Goal: Information Seeking & Learning: Check status

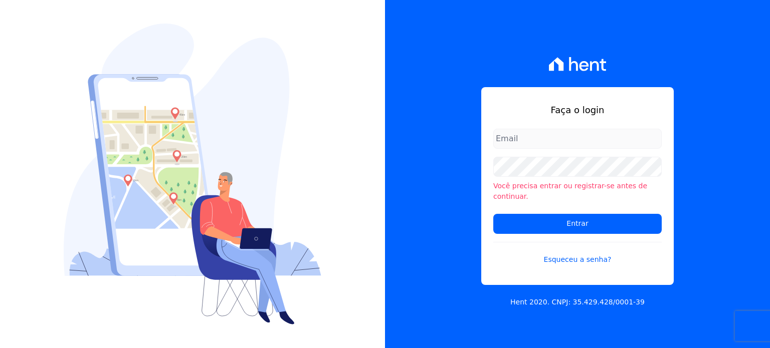
click at [529, 143] on input "email" at bounding box center [577, 139] width 168 height 20
type input "[PERSON_NAME][EMAIL_ADDRESS][PERSON_NAME][DOMAIN_NAME]"
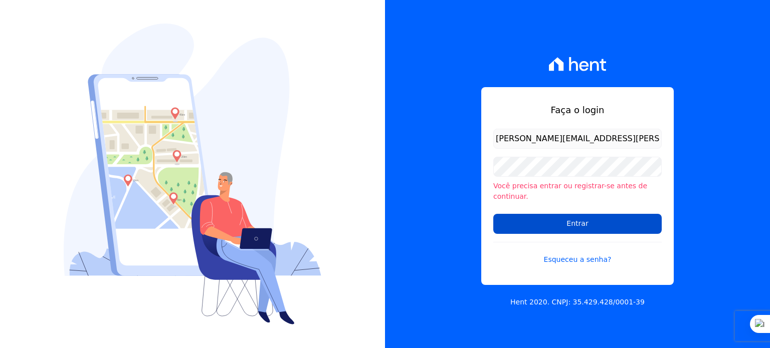
click at [583, 224] on input "Entrar" at bounding box center [577, 224] width 168 height 20
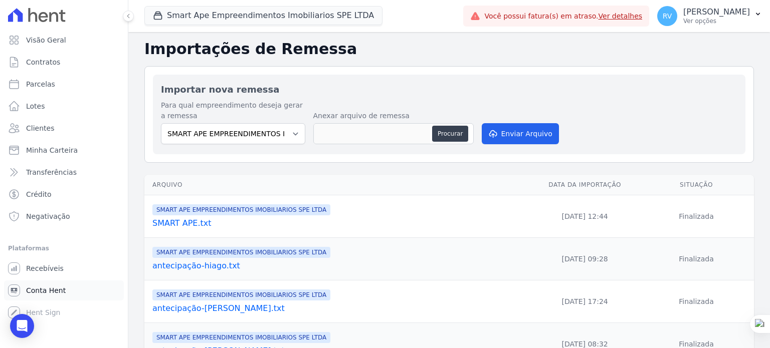
click at [42, 289] on span "Conta Hent" at bounding box center [46, 291] width 40 height 10
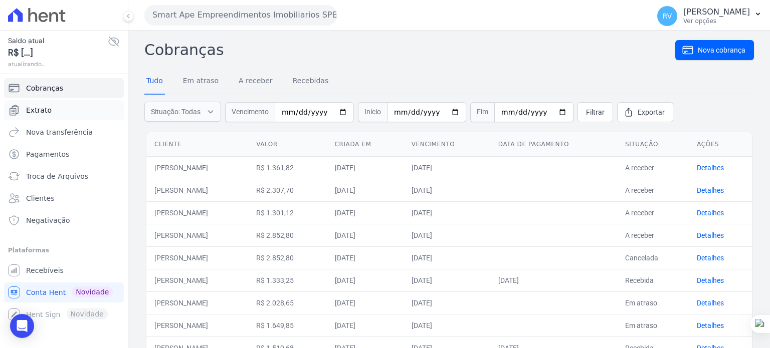
click at [41, 111] on span "Extrato" at bounding box center [39, 110] width 26 height 10
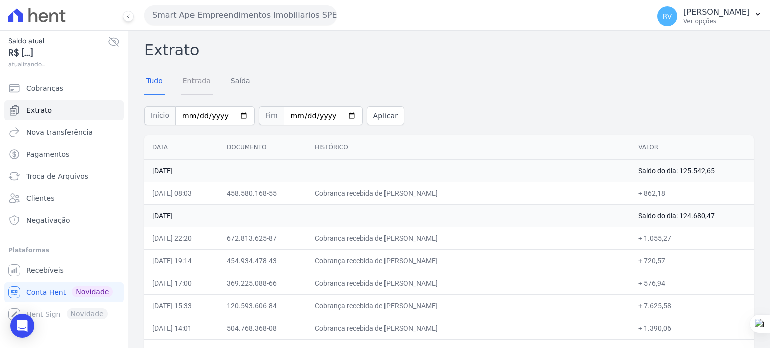
click at [197, 84] on link "Entrada" at bounding box center [197, 82] width 32 height 26
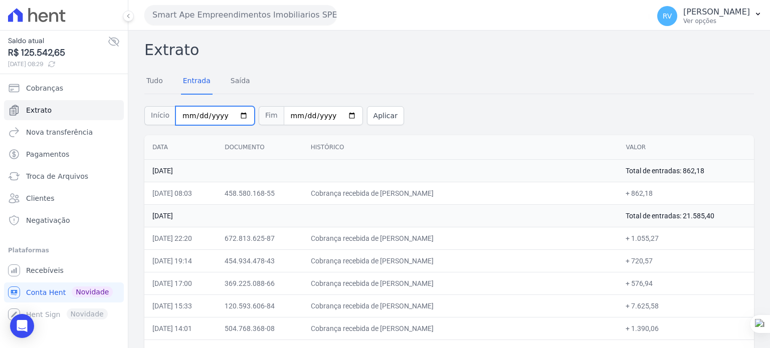
click at [239, 116] on input "2025-09-01" at bounding box center [214, 115] width 79 height 19
type input "[DATE]"
click at [338, 114] on input "2025-09-25" at bounding box center [323, 115] width 79 height 19
type input "[DATE]"
drag, startPoint x: 380, startPoint y: 103, endPoint x: 377, endPoint y: 112, distance: 9.7
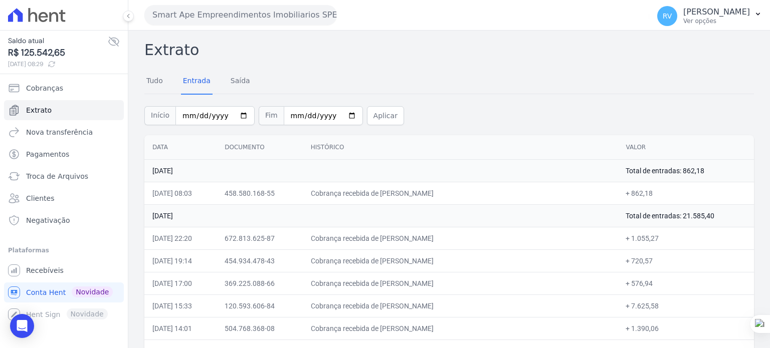
click at [380, 103] on div "Início 2025-09-23 Fim 2025-09-23 Aplicar" at bounding box center [448, 115] width 609 height 42
click at [376, 112] on button "Aplicar" at bounding box center [385, 115] width 37 height 19
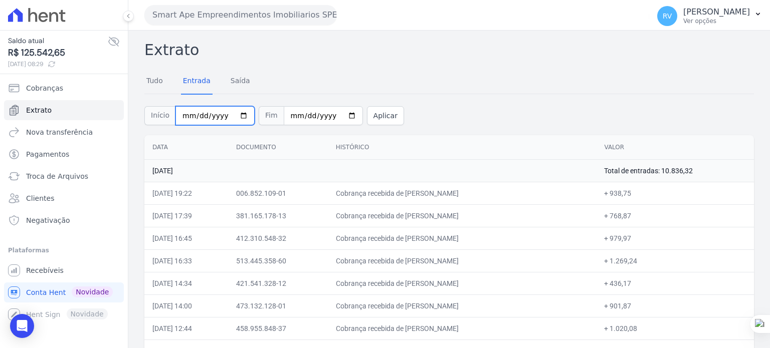
click at [238, 116] on input "[DATE]" at bounding box center [214, 115] width 79 height 19
type input "2025-09-24"
click at [341, 116] on input "2025-09-23" at bounding box center [323, 115] width 79 height 19
type input "2025-09-24"
click at [373, 112] on button "Aplicar" at bounding box center [385, 115] width 37 height 19
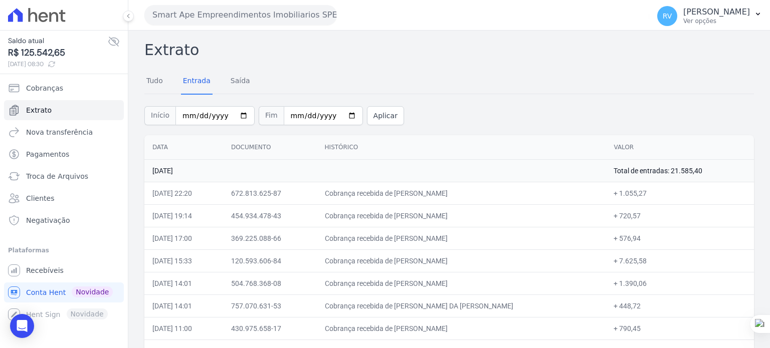
drag, startPoint x: 407, startPoint y: 192, endPoint x: 507, endPoint y: 192, distance: 100.2
click at [507, 192] on td "Cobrança recebida de [PERSON_NAME]" at bounding box center [461, 193] width 289 height 23
copy td "ELIZABETE MARIA DA SILVA LEI"
drag, startPoint x: 622, startPoint y: 194, endPoint x: 646, endPoint y: 195, distance: 24.1
click at [646, 195] on td "+ 1.055,27" at bounding box center [679, 193] width 148 height 23
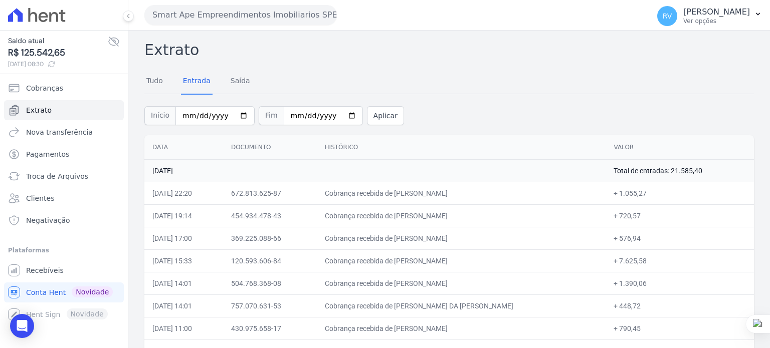
copy td "1.055,27"
drag, startPoint x: 408, startPoint y: 214, endPoint x: 487, endPoint y: 214, distance: 79.2
click at [487, 214] on td "Cobrança recebida de ANDRESSA DE JESUS SILVA" at bounding box center [461, 215] width 289 height 23
copy td "ANDRESSA DE JESUS SIL"
drag, startPoint x: 620, startPoint y: 217, endPoint x: 639, endPoint y: 219, distance: 19.1
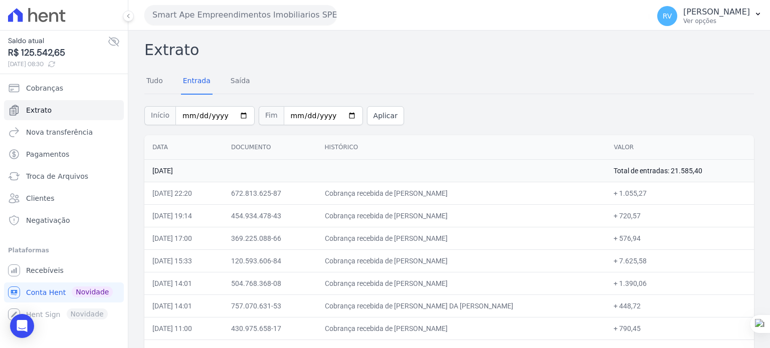
click at [639, 219] on td "+ 720,57" at bounding box center [679, 215] width 148 height 23
copy td "720,57"
drag, startPoint x: 409, startPoint y: 238, endPoint x: 505, endPoint y: 242, distance: 96.3
click at [505, 242] on td "Cobrança recebida de DANIELA ALVES MARTINS GALDINO" at bounding box center [461, 238] width 289 height 23
copy td "DANIELA ALVES MARTINS GAL"
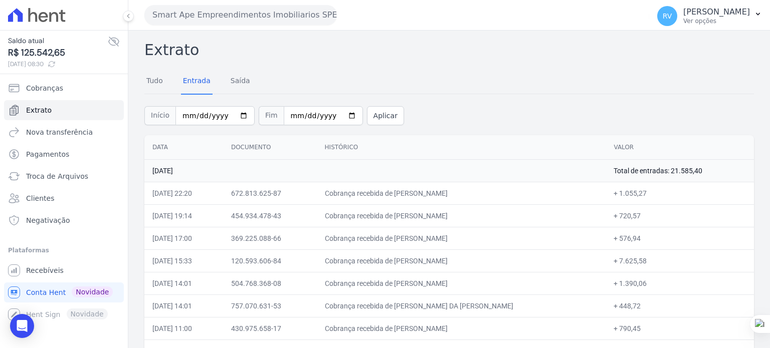
copy td "DANIELA ALVES MARTINS GAL"
click at [413, 244] on td "Cobrança recebida de DANIELA ALVES MARTINS GALDINO" at bounding box center [461, 238] width 289 height 23
drag, startPoint x: 408, startPoint y: 238, endPoint x: 511, endPoint y: 242, distance: 102.3
click at [511, 242] on td "Cobrança recebida de DANIELA ALVES MARTINS GALDINO" at bounding box center [461, 238] width 289 height 23
copy td "DANIELA ALVES MARTINS GALDI"
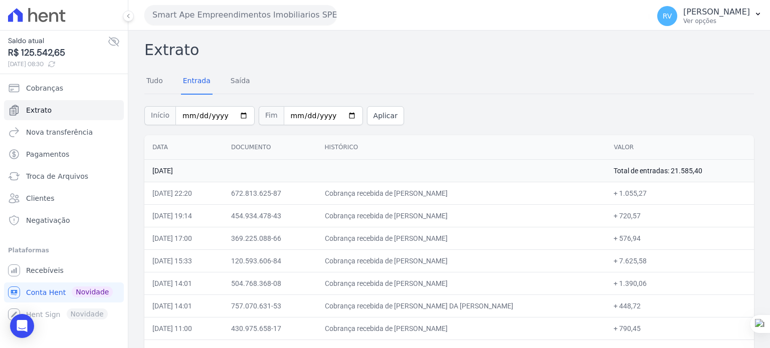
drag, startPoint x: 620, startPoint y: 237, endPoint x: 640, endPoint y: 237, distance: 19.5
click at [640, 237] on td "+ 576,94" at bounding box center [679, 238] width 148 height 23
copy td "576,94"
drag, startPoint x: 409, startPoint y: 261, endPoint x: 506, endPoint y: 263, distance: 96.7
click at [506, 263] on td "Cobrança recebida de DEANDERSON GOMES RODRIGUES" at bounding box center [461, 261] width 289 height 23
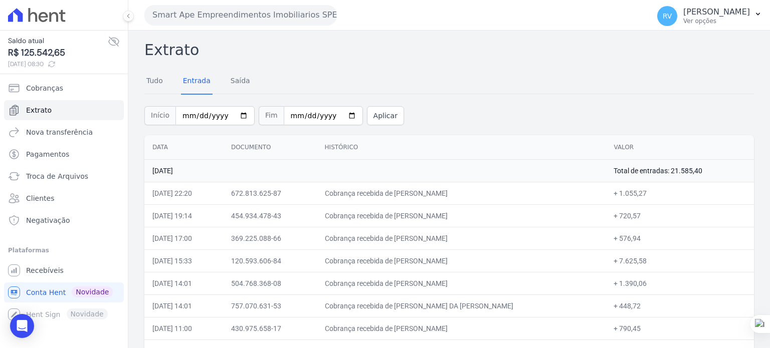
copy td "DEANDERSON GOMES RODRIG"
drag, startPoint x: 621, startPoint y: 261, endPoint x: 646, endPoint y: 261, distance: 25.1
click at [646, 261] on td "+ 7.625,58" at bounding box center [679, 261] width 148 height 23
copy td "7.625,58"
drag, startPoint x: 407, startPoint y: 284, endPoint x: 509, endPoint y: 286, distance: 101.8
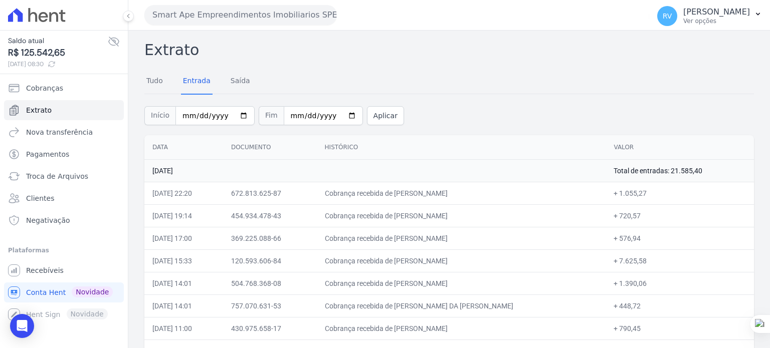
click at [509, 288] on td "Cobrança recebida de LEONARDO VESPASIANO BARRETO" at bounding box center [461, 283] width 289 height 23
drag, startPoint x: 621, startPoint y: 285, endPoint x: 649, endPoint y: 286, distance: 28.6
click at [649, 286] on td "+ 1.390,06" at bounding box center [679, 283] width 148 height 23
drag, startPoint x: 409, startPoint y: 304, endPoint x: 500, endPoint y: 305, distance: 90.7
click at [500, 305] on td "Cobrança recebida de RONALDO JUNIO DA CRUZ BEZERRA" at bounding box center [461, 306] width 289 height 23
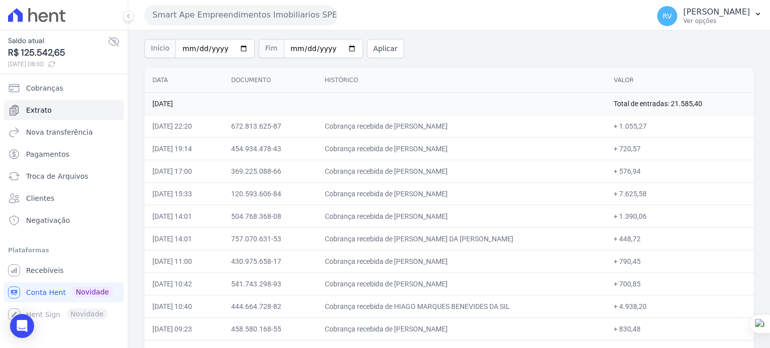
scroll to position [155, 0]
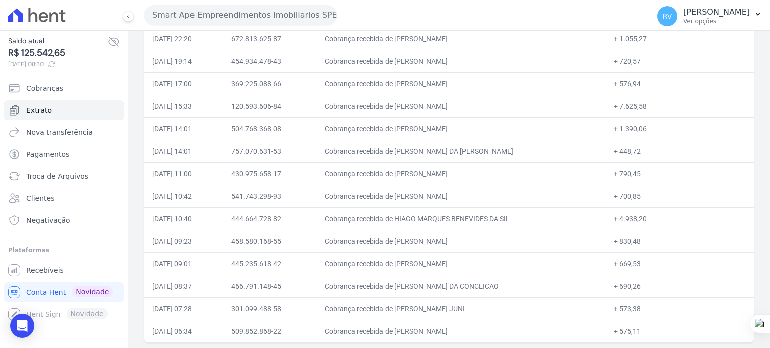
drag, startPoint x: 621, startPoint y: 150, endPoint x: 639, endPoint y: 150, distance: 18.0
click at [639, 150] on td "+ 448,72" at bounding box center [679, 151] width 148 height 23
drag, startPoint x: 408, startPoint y: 171, endPoint x: 500, endPoint y: 176, distance: 91.3
click at [500, 176] on td "Cobrança recebida de [PERSON_NAME]" at bounding box center [461, 173] width 289 height 23
click at [419, 170] on td "Cobrança recebida de [PERSON_NAME]" at bounding box center [461, 173] width 289 height 23
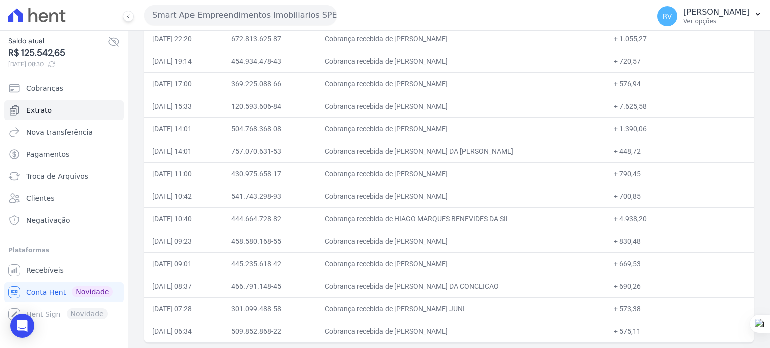
drag, startPoint x: 409, startPoint y: 170, endPoint x: 489, endPoint y: 172, distance: 79.2
click at [489, 172] on td "Cobrança recebida de [PERSON_NAME]" at bounding box center [461, 173] width 289 height 23
click at [410, 171] on td "Cobrança recebida de [PERSON_NAME]" at bounding box center [461, 173] width 289 height 23
drag, startPoint x: 409, startPoint y: 171, endPoint x: 498, endPoint y: 171, distance: 88.7
click at [498, 171] on td "Cobrança recebida de [PERSON_NAME]" at bounding box center [461, 173] width 289 height 23
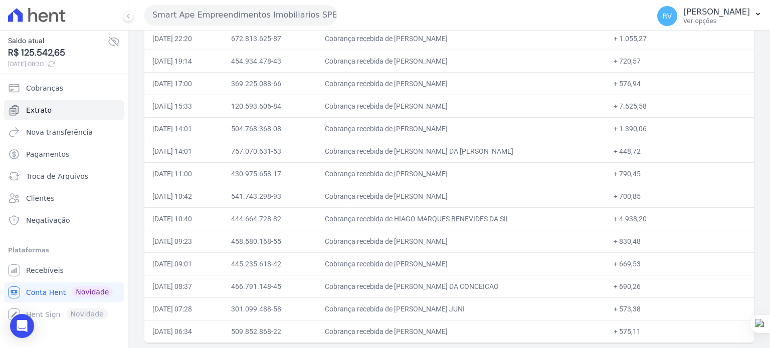
drag, startPoint x: 619, startPoint y: 175, endPoint x: 640, endPoint y: 174, distance: 20.6
click at [640, 174] on td "+ 790,45" at bounding box center [679, 173] width 148 height 23
drag, startPoint x: 408, startPoint y: 196, endPoint x: 496, endPoint y: 198, distance: 87.7
click at [496, 198] on td "Cobrança recebida de ALEXANDRE BARBOSA LACERDA" at bounding box center [461, 196] width 289 height 23
click at [417, 199] on td "Cobrança recebida de ALEXANDRE BARBOSA LACERDA" at bounding box center [461, 196] width 289 height 23
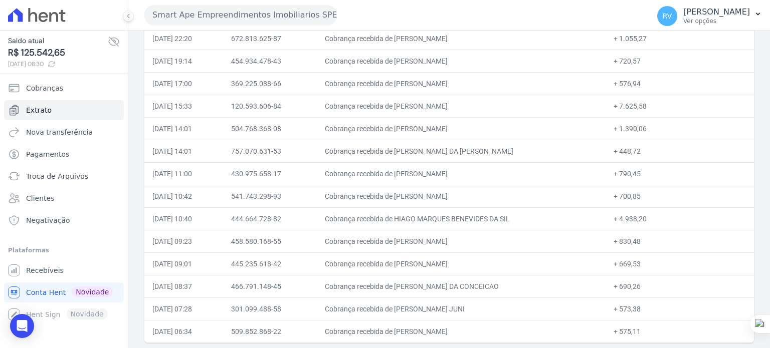
drag, startPoint x: 409, startPoint y: 195, endPoint x: 503, endPoint y: 196, distance: 94.2
click at [503, 196] on td "Cobrança recebida de ALEXANDRE BARBOSA LACERDA" at bounding box center [461, 196] width 289 height 23
drag, startPoint x: 621, startPoint y: 197, endPoint x: 646, endPoint y: 202, distance: 25.5
click at [645, 203] on td "+ 700,85" at bounding box center [679, 196] width 148 height 23
drag, startPoint x: 408, startPoint y: 216, endPoint x: 491, endPoint y: 218, distance: 82.2
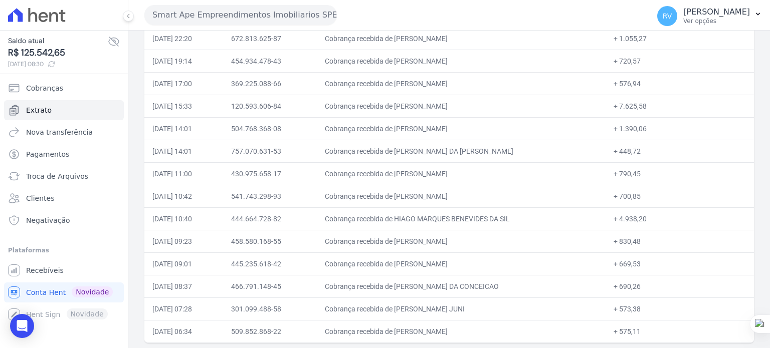
click at [491, 218] on td "Cobrança recebida de HIAGO MARQUES BENEVIDES DA SIL" at bounding box center [461, 218] width 289 height 23
drag, startPoint x: 408, startPoint y: 240, endPoint x: 484, endPoint y: 240, distance: 75.2
click at [484, 240] on td "Cobrança recebida de RAFAEL DA CUNHA FERREIRA" at bounding box center [461, 241] width 289 height 23
drag, startPoint x: 621, startPoint y: 240, endPoint x: 639, endPoint y: 240, distance: 18.0
click at [639, 240] on td "+ 830,48" at bounding box center [679, 241] width 148 height 23
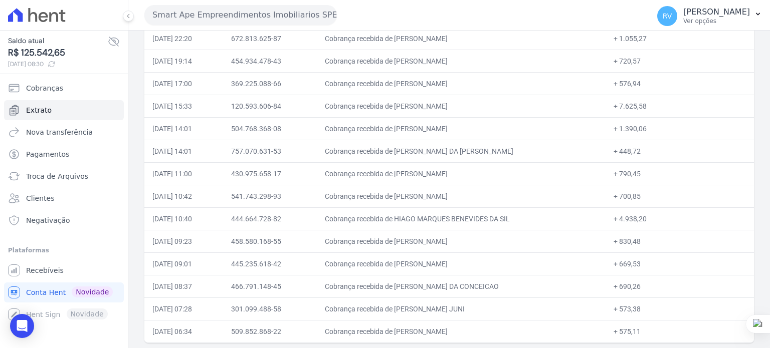
drag, startPoint x: 642, startPoint y: 240, endPoint x: 620, endPoint y: 245, distance: 22.6
click at [620, 245] on td "+ 830,48" at bounding box center [679, 241] width 148 height 23
drag, startPoint x: 407, startPoint y: 262, endPoint x: 515, endPoint y: 262, distance: 107.2
click at [515, 262] on td "Cobrança recebida de SAMIRA CRISTIELE SAUDINO SILVA" at bounding box center [461, 264] width 289 height 23
click at [415, 261] on td "Cobrança recebida de SAMIRA CRISTIELE SAUDINO SILVA" at bounding box center [461, 264] width 289 height 23
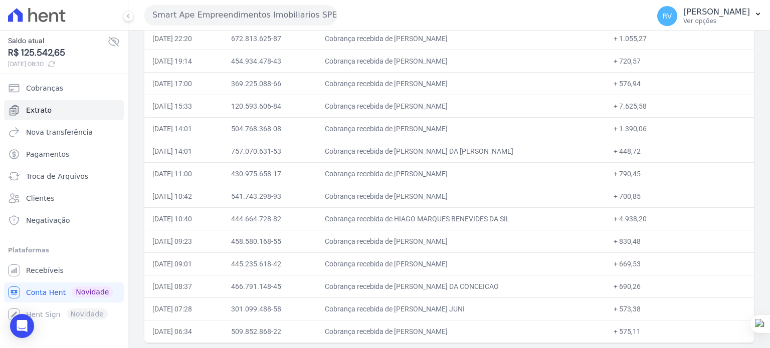
drag, startPoint x: 409, startPoint y: 263, endPoint x: 515, endPoint y: 260, distance: 105.8
click at [515, 260] on td "Cobrança recebida de SAMIRA CRISTIELE SAUDINO SILVA" at bounding box center [461, 264] width 289 height 23
drag, startPoint x: 621, startPoint y: 261, endPoint x: 641, endPoint y: 262, distance: 20.6
click at [641, 262] on td "+ 669,53" at bounding box center [679, 264] width 148 height 23
drag, startPoint x: 428, startPoint y: 285, endPoint x: 490, endPoint y: 284, distance: 61.1
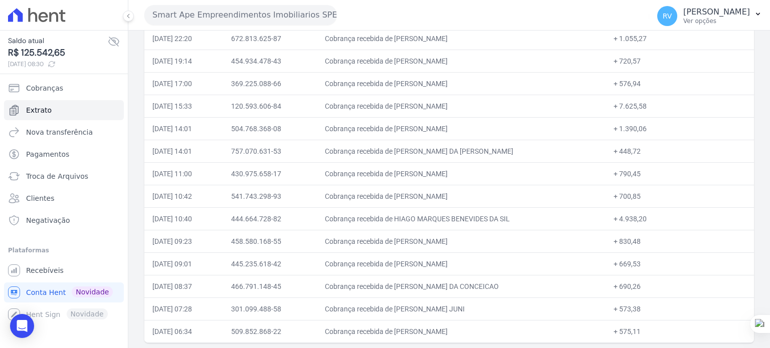
click at [490, 284] on td "Cobrança recebida de VITOR HUGO DA CONCEICAO" at bounding box center [461, 286] width 289 height 23
drag, startPoint x: 620, startPoint y: 283, endPoint x: 640, endPoint y: 283, distance: 19.5
click at [640, 283] on td "+ 690,26" at bounding box center [679, 286] width 148 height 23
drag, startPoint x: 407, startPoint y: 306, endPoint x: 533, endPoint y: 305, distance: 126.3
click at [533, 305] on td "Cobrança recebida de ANTONIO MORENO DOS SANTOS JUNI" at bounding box center [461, 309] width 289 height 23
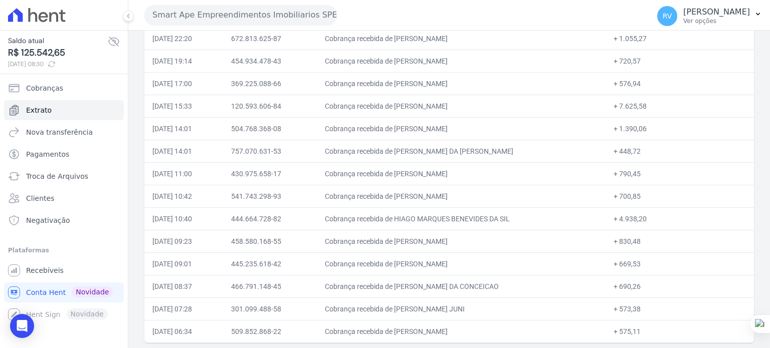
drag, startPoint x: 621, startPoint y: 310, endPoint x: 640, endPoint y: 310, distance: 19.0
click at [640, 310] on td "+ 573,38" at bounding box center [679, 309] width 148 height 23
drag, startPoint x: 409, startPoint y: 330, endPoint x: 501, endPoint y: 330, distance: 92.2
click at [501, 330] on td "Cobrança recebida de VICTOR DANIEL DA SILVA BATISTA" at bounding box center [461, 331] width 289 height 23
drag, startPoint x: 620, startPoint y: 331, endPoint x: 640, endPoint y: 331, distance: 20.0
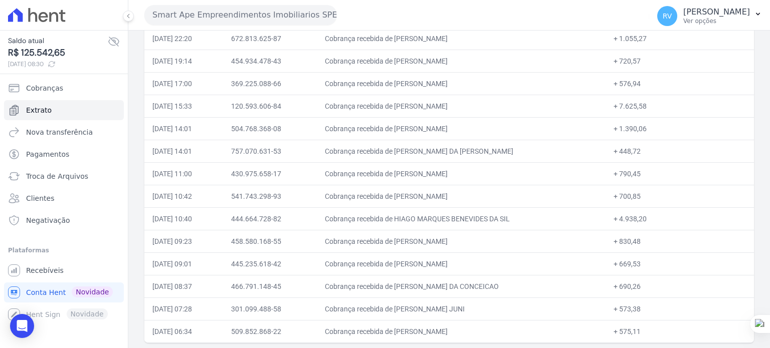
click at [640, 331] on td "+ 575,11" at bounding box center [679, 331] width 148 height 23
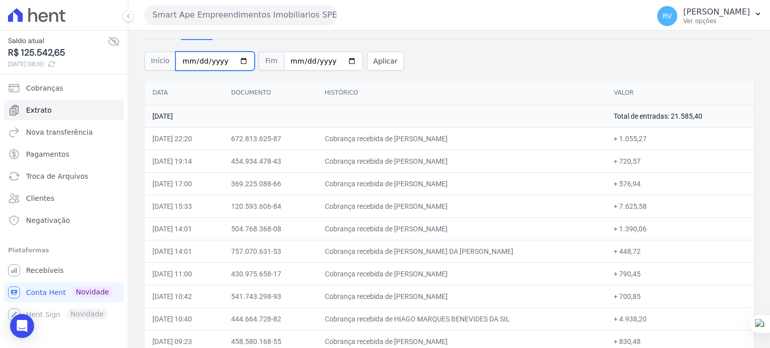
click at [236, 59] on input "2025-09-24" at bounding box center [214, 61] width 79 height 19
type input "[DATE]"
click at [338, 60] on input "2025-09-24" at bounding box center [323, 61] width 79 height 19
type input "[DATE]"
click at [379, 57] on button "Aplicar" at bounding box center [385, 61] width 37 height 19
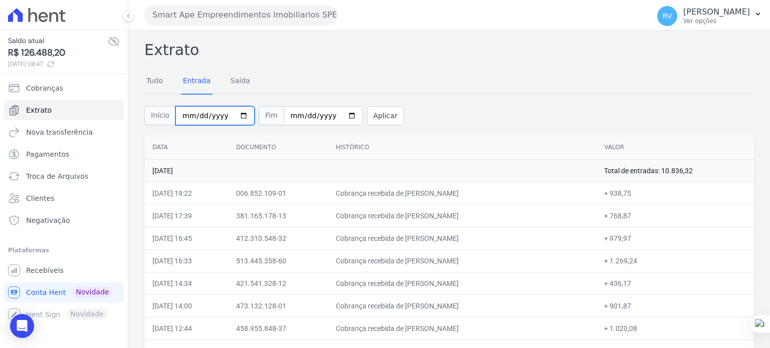
click at [237, 116] on input "[DATE]" at bounding box center [214, 115] width 79 height 19
type input "[DATE]"
click at [335, 113] on input "[DATE]" at bounding box center [323, 115] width 79 height 19
type input "[DATE]"
click at [369, 120] on button "Aplicar" at bounding box center [385, 115] width 37 height 19
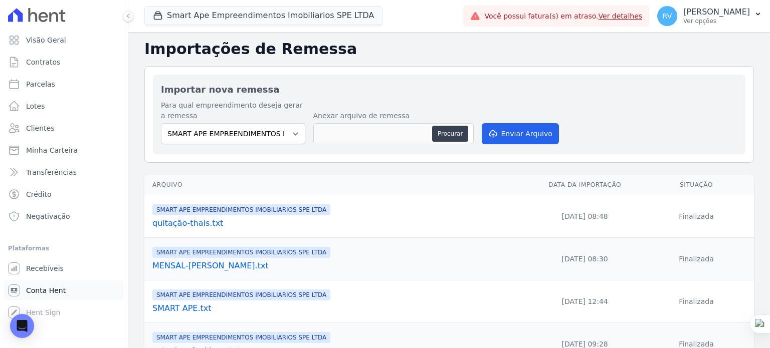
click at [49, 290] on span "Conta Hent" at bounding box center [46, 291] width 40 height 10
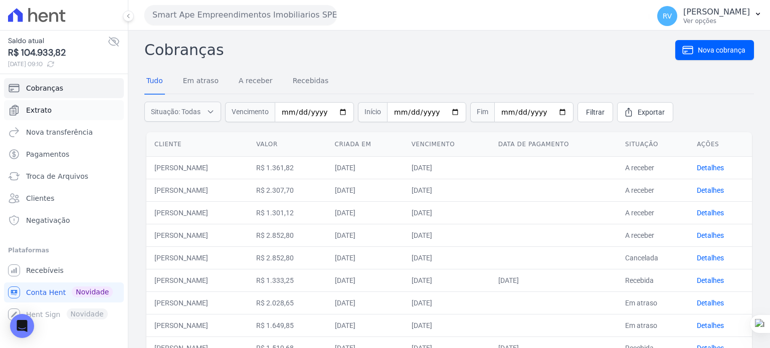
click at [38, 112] on span "Extrato" at bounding box center [39, 110] width 26 height 10
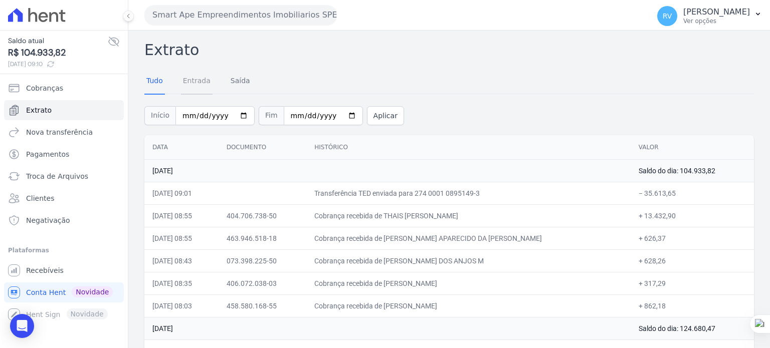
click at [182, 79] on link "Entrada" at bounding box center [197, 82] width 32 height 26
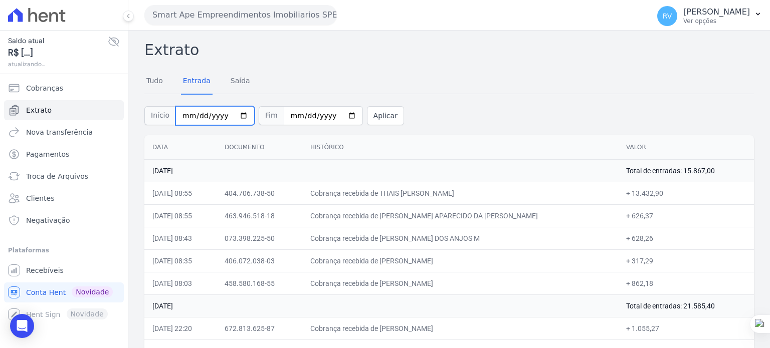
click at [237, 115] on input "[DATE]" at bounding box center [214, 115] width 79 height 19
type input "[DATE]"
click at [338, 118] on input "2025-09-25" at bounding box center [323, 115] width 79 height 19
type input "[DATE]"
click at [373, 118] on button "Aplicar" at bounding box center [385, 115] width 37 height 19
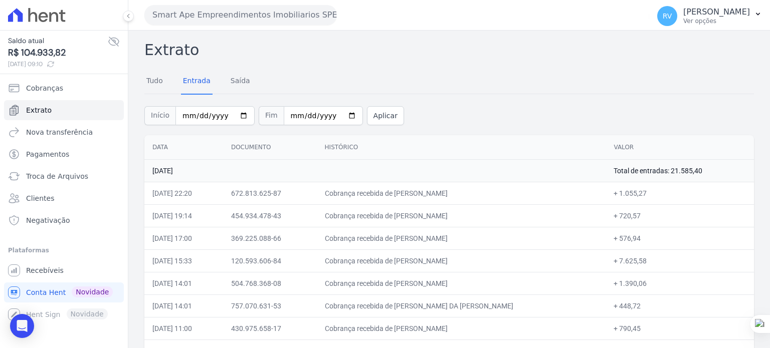
drag, startPoint x: 163, startPoint y: 95, endPoint x: 166, endPoint y: 100, distance: 5.2
click at [163, 95] on div "Início [DATE] Fim [DATE] Aplicar" at bounding box center [448, 115] width 609 height 42
click at [236, 112] on input "[DATE]" at bounding box center [214, 115] width 79 height 19
type input "[DATE]"
click at [378, 117] on button "Aplicar" at bounding box center [385, 115] width 37 height 19
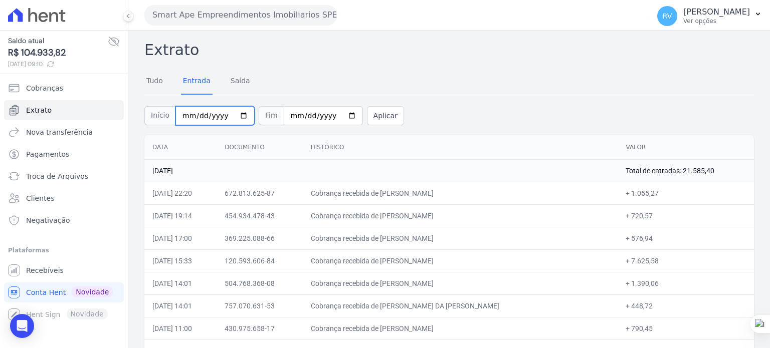
click at [238, 116] on input "[DATE]" at bounding box center [214, 115] width 79 height 19
type input "2025-09-23"
click at [337, 112] on input "[DATE]" at bounding box center [323, 115] width 79 height 19
type input "2025-09-23"
click at [158, 81] on link "Tudo" at bounding box center [154, 82] width 21 height 26
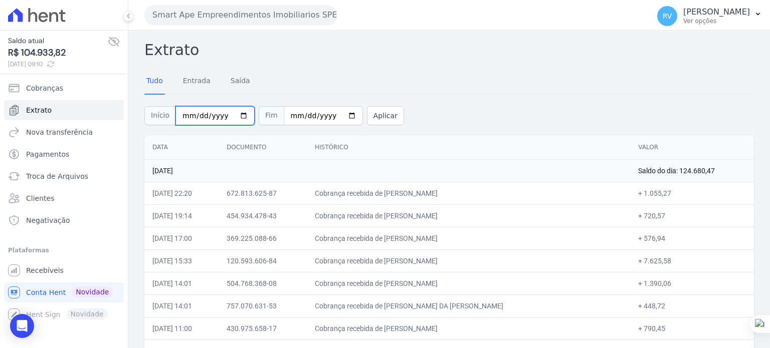
click at [238, 116] on input "2025-09-01" at bounding box center [214, 115] width 79 height 19
type input "[DATE]"
click at [337, 115] on input "2025-09-24" at bounding box center [323, 115] width 79 height 19
type input "[DATE]"
click at [367, 116] on button "Aplicar" at bounding box center [385, 115] width 37 height 19
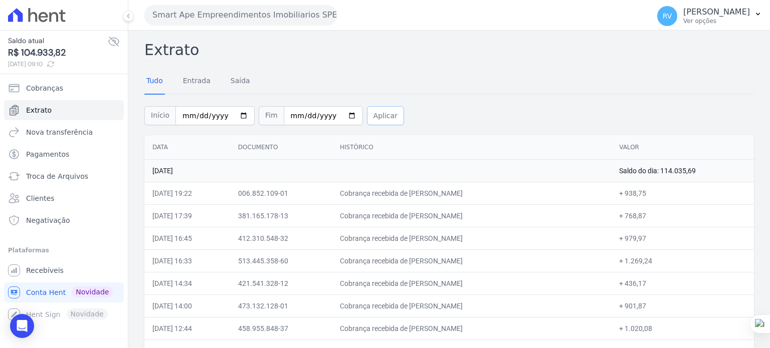
click at [367, 113] on button "Aplicar" at bounding box center [385, 115] width 37 height 19
click at [193, 82] on link "Entrada" at bounding box center [197, 82] width 32 height 26
click at [367, 116] on button "Aplicar" at bounding box center [385, 115] width 37 height 19
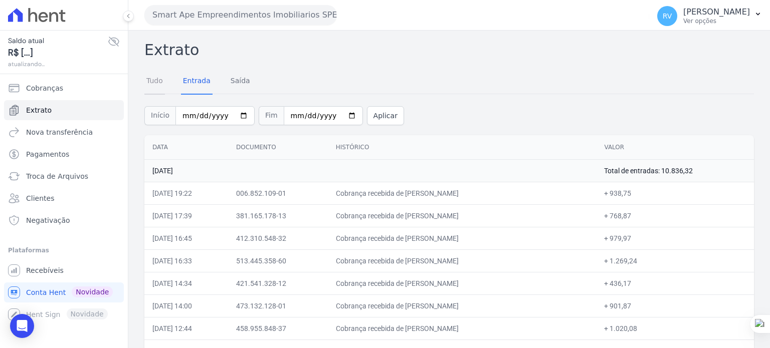
click at [154, 80] on link "Tudo" at bounding box center [154, 82] width 21 height 26
click at [237, 81] on link "Saída" at bounding box center [240, 82] width 24 height 26
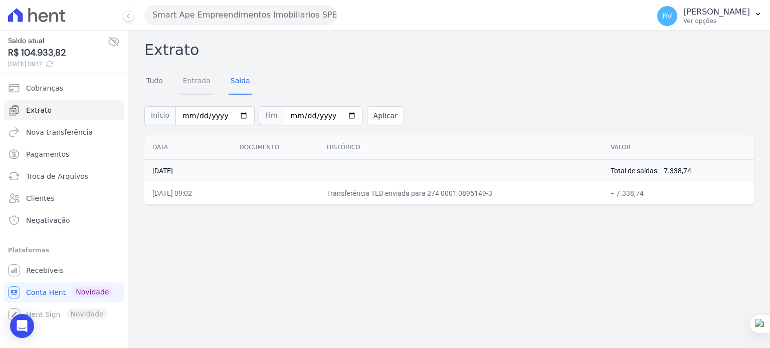
click at [193, 86] on link "Entrada" at bounding box center [197, 82] width 32 height 26
